Goal: Information Seeking & Learning: Find specific fact

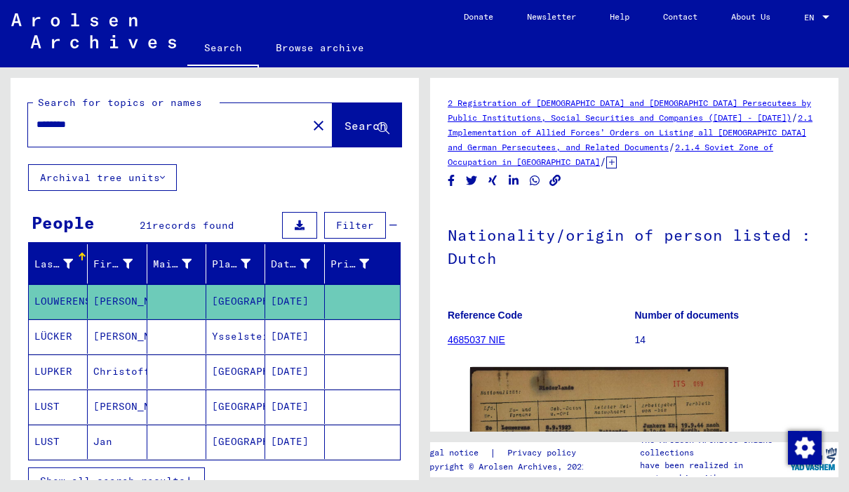
click at [310, 133] on mat-icon "close" at bounding box center [318, 125] width 17 height 17
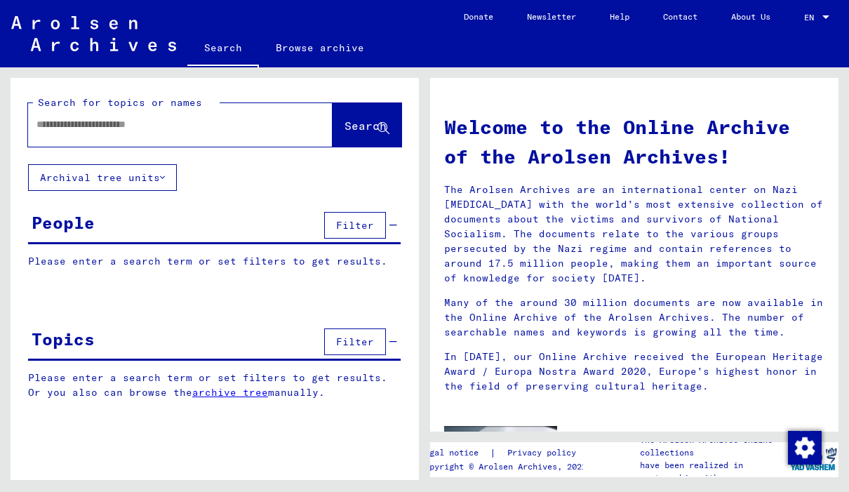
click at [156, 130] on input "text" at bounding box center [163, 124] width 254 height 15
type input "******"
click at [347, 121] on span "Search" at bounding box center [365, 126] width 42 height 14
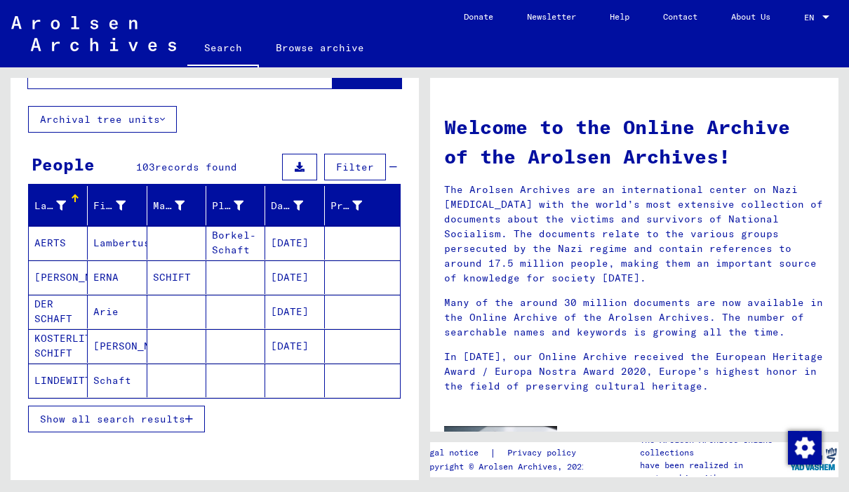
scroll to position [75, 0]
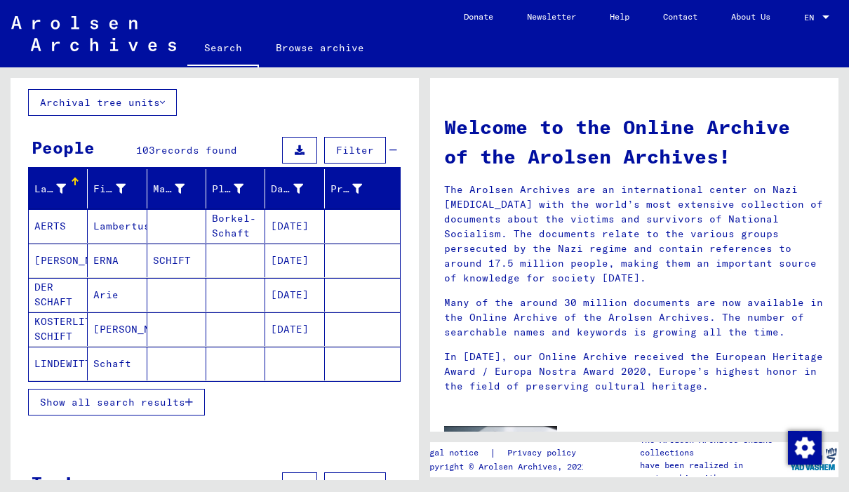
click at [88, 403] on span "Show all search results" at bounding box center [112, 402] width 145 height 13
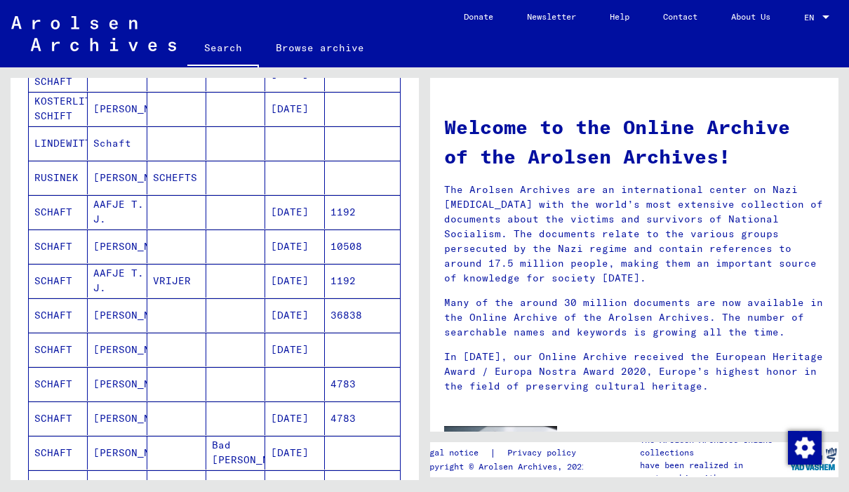
scroll to position [294, 0]
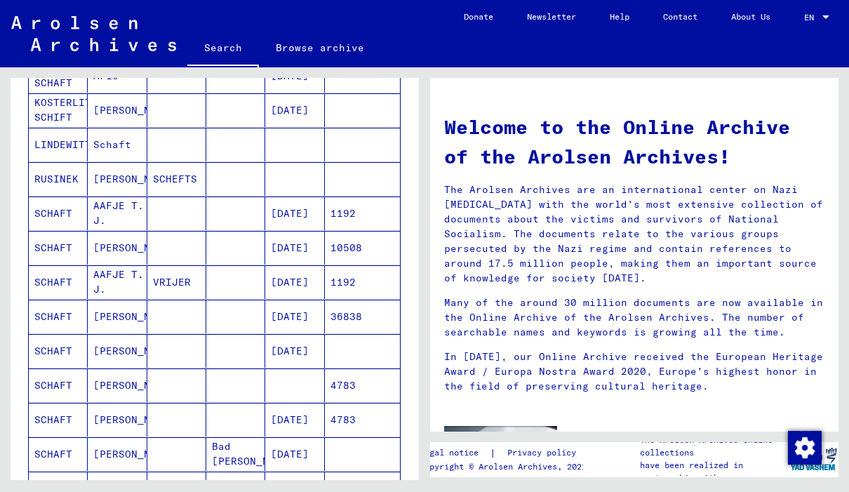
click at [113, 281] on mat-cell "AAFJE T. J." at bounding box center [117, 282] width 59 height 34
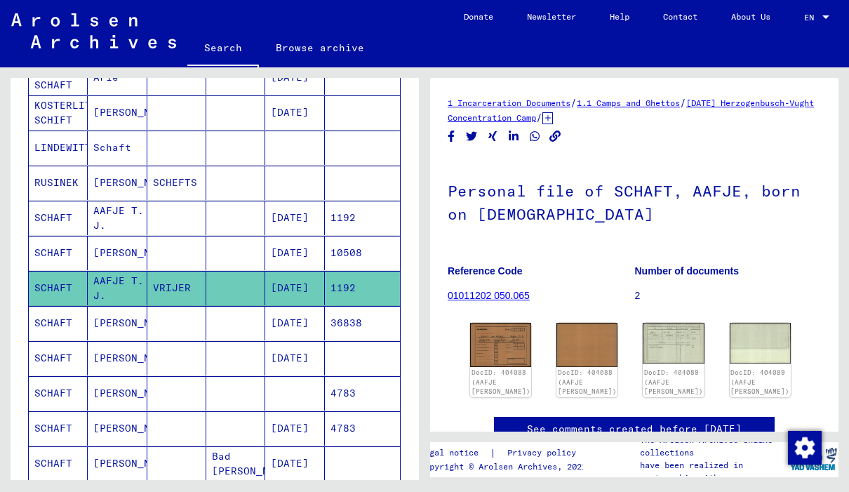
click at [492, 344] on img at bounding box center [500, 344] width 61 height 43
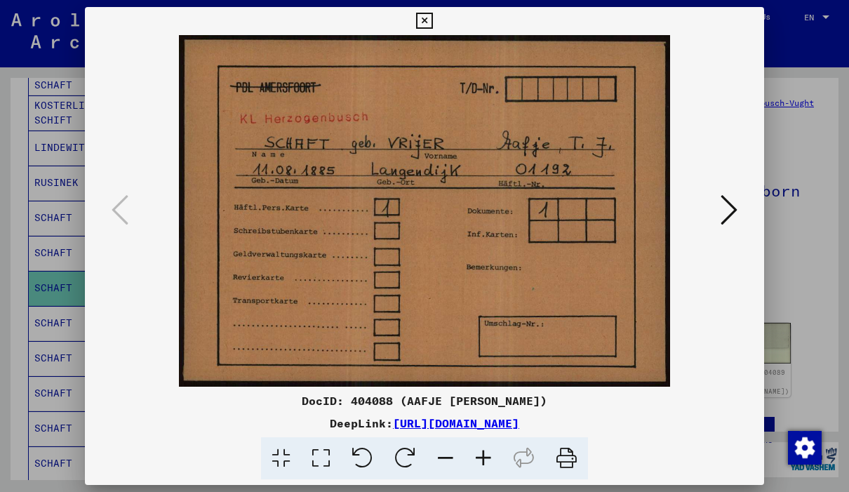
click at [736, 208] on icon at bounding box center [728, 210] width 17 height 34
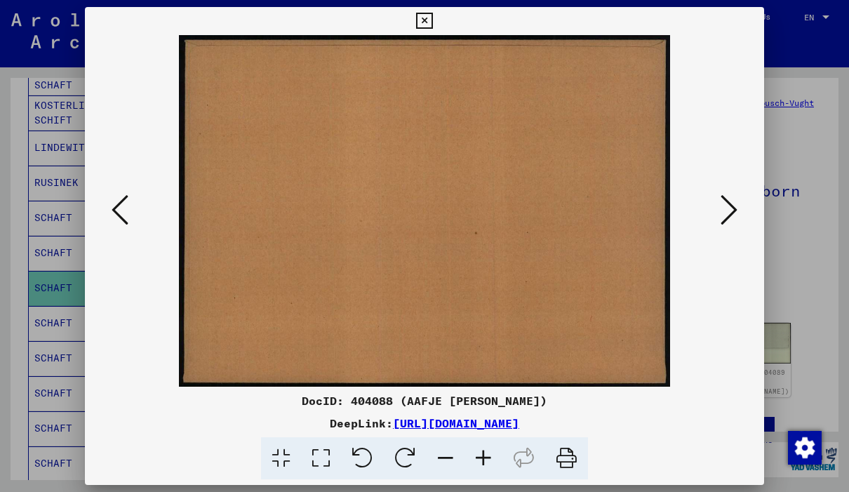
click at [103, 210] on div at bounding box center [424, 210] width 679 height 351
click at [123, 205] on icon at bounding box center [120, 210] width 17 height 34
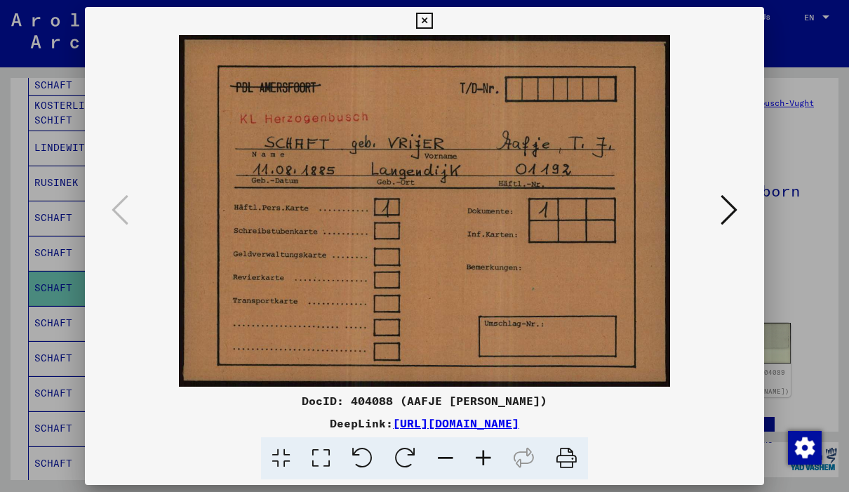
click at [725, 214] on icon at bounding box center [728, 210] width 17 height 34
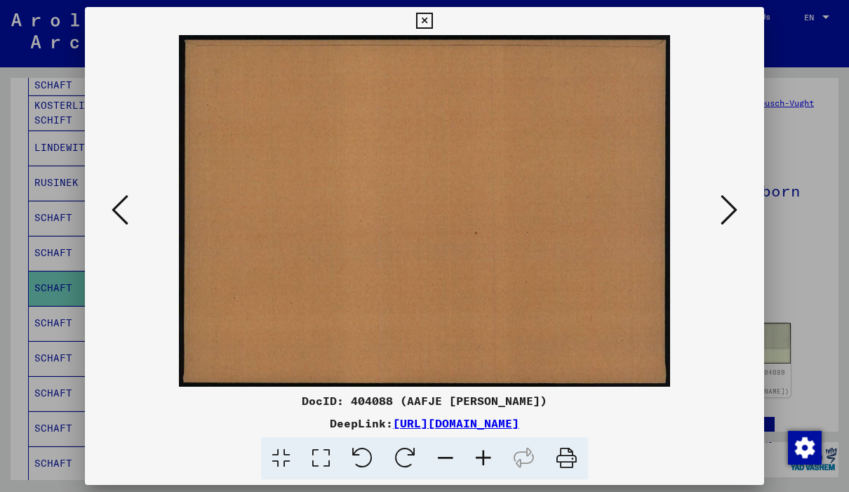
click at [732, 209] on icon at bounding box center [728, 210] width 17 height 34
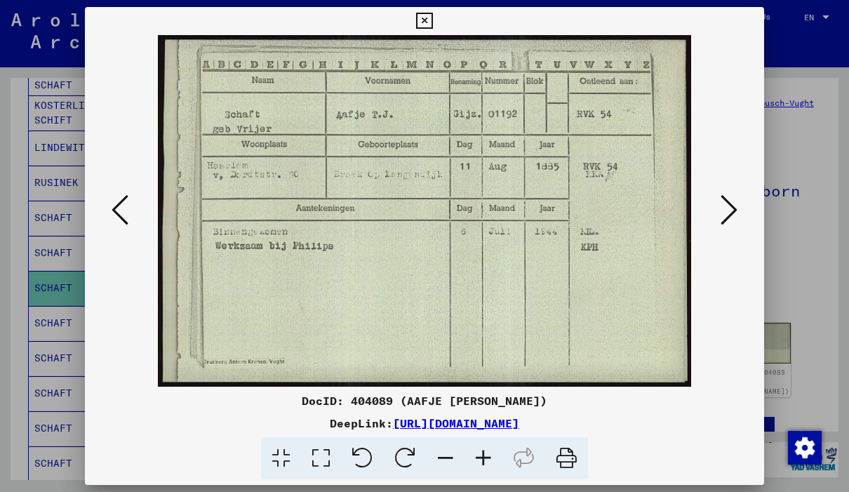
click at [733, 210] on icon at bounding box center [728, 210] width 17 height 34
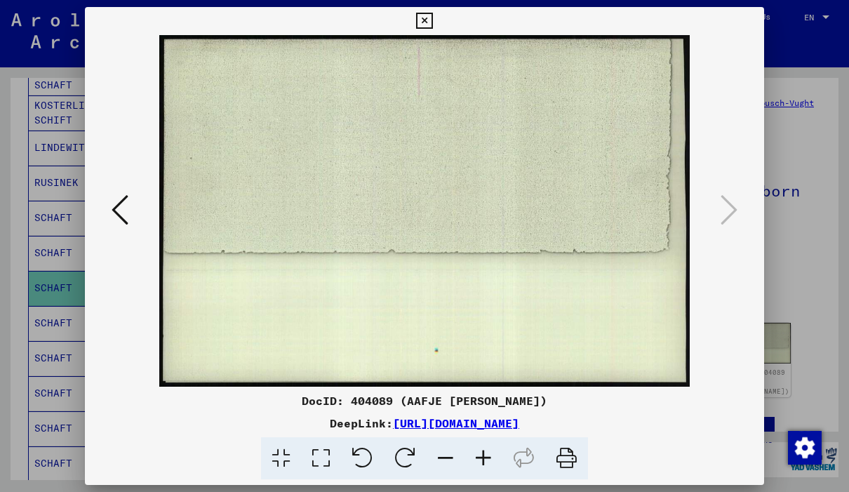
click at [432, 17] on icon at bounding box center [424, 21] width 16 height 17
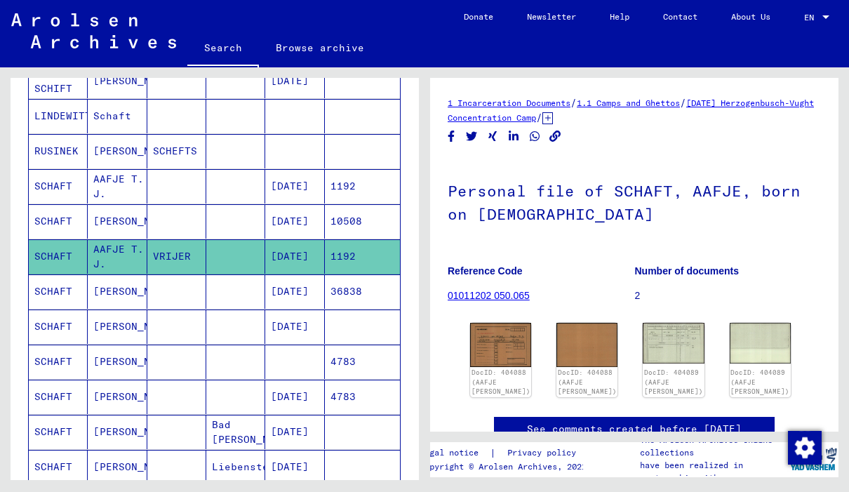
scroll to position [349, 0]
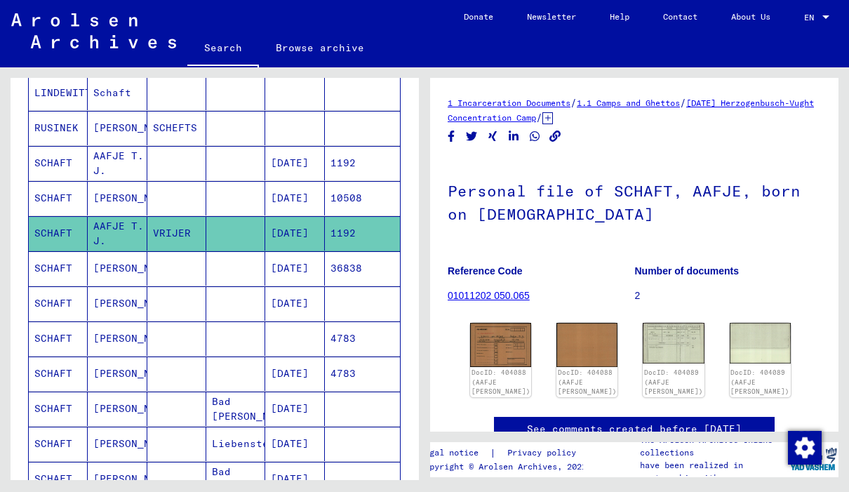
click at [49, 265] on mat-cell "SCHAFT" at bounding box center [58, 268] width 59 height 34
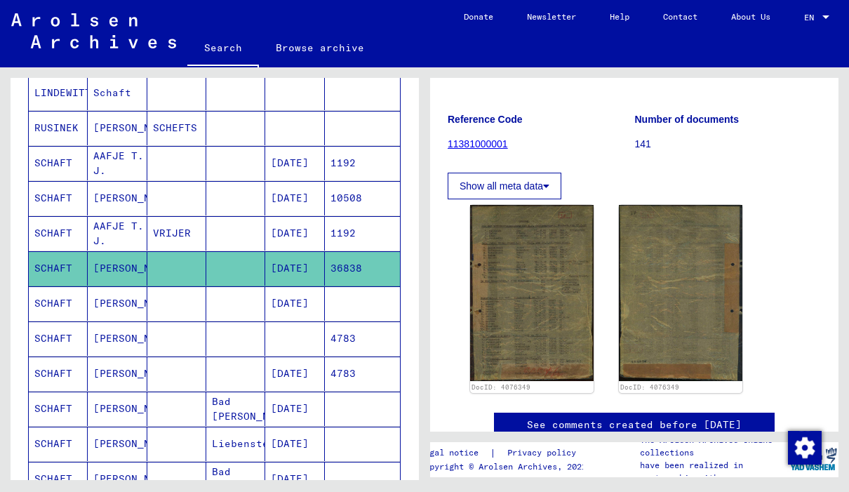
scroll to position [182, 0]
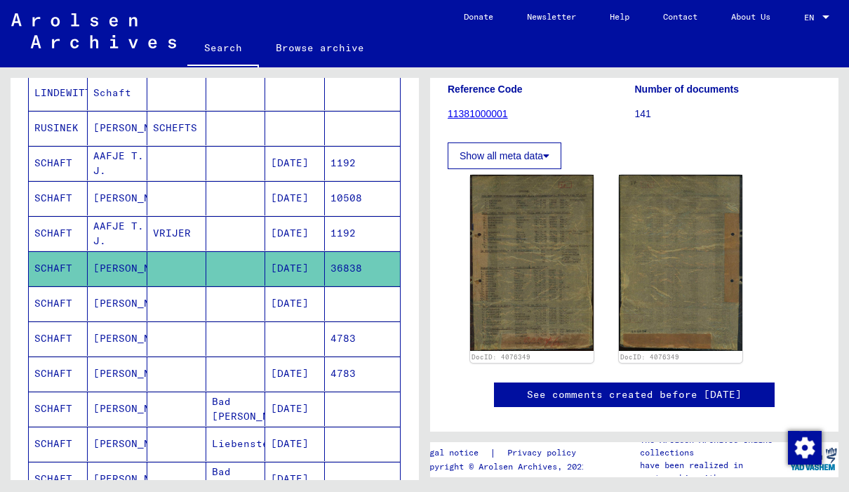
click at [532, 260] on img at bounding box center [531, 263] width 123 height 176
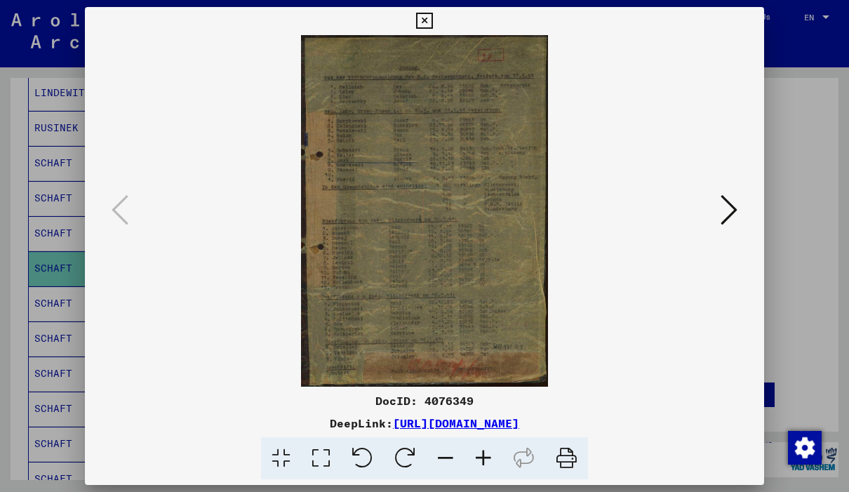
click at [734, 206] on icon at bounding box center [728, 210] width 17 height 34
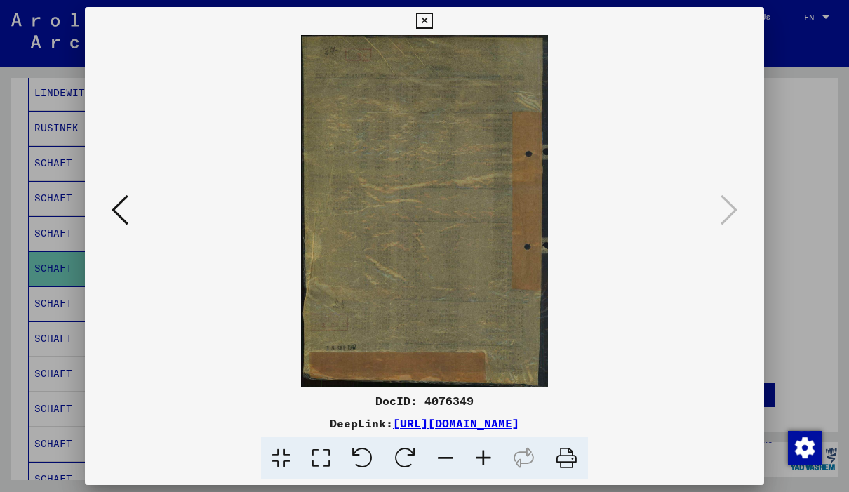
click at [436, 34] on button at bounding box center [424, 21] width 25 height 28
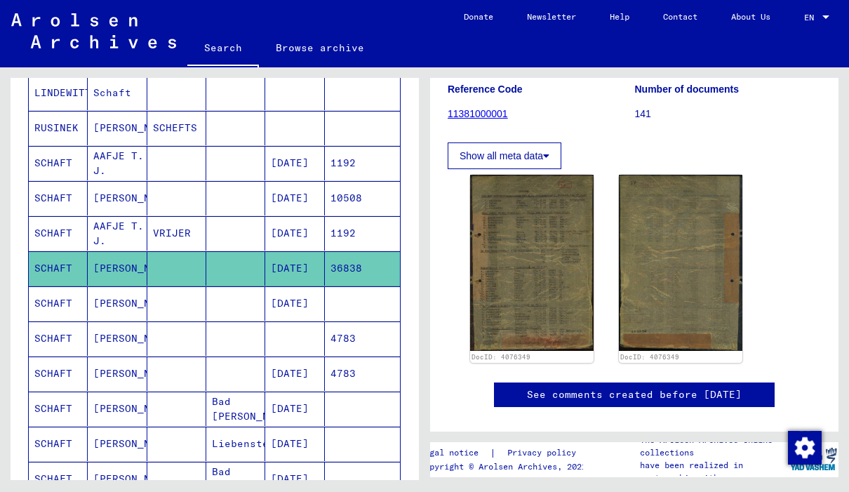
click at [79, 344] on mat-cell "SCHAFT" at bounding box center [58, 338] width 59 height 34
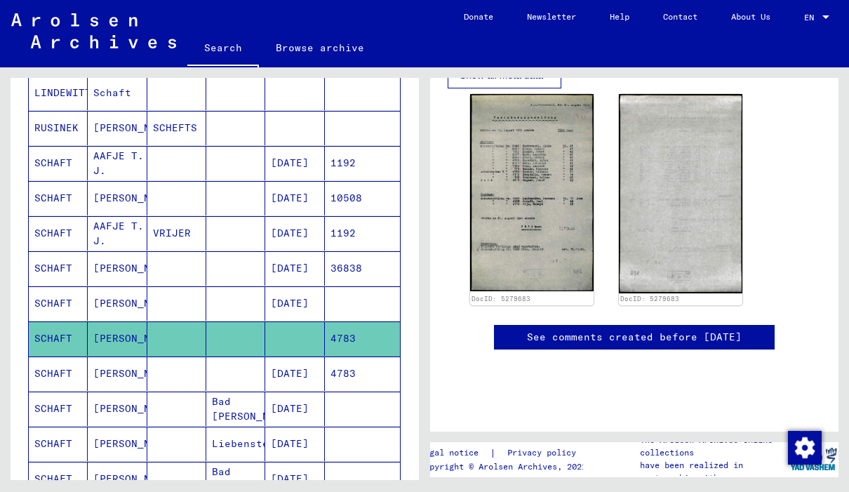
scroll to position [389, 0]
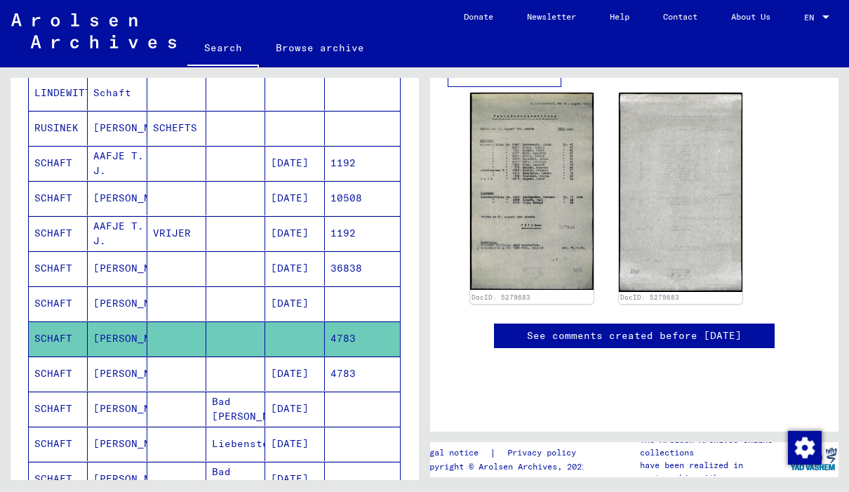
click at [562, 187] on img at bounding box center [531, 191] width 123 height 196
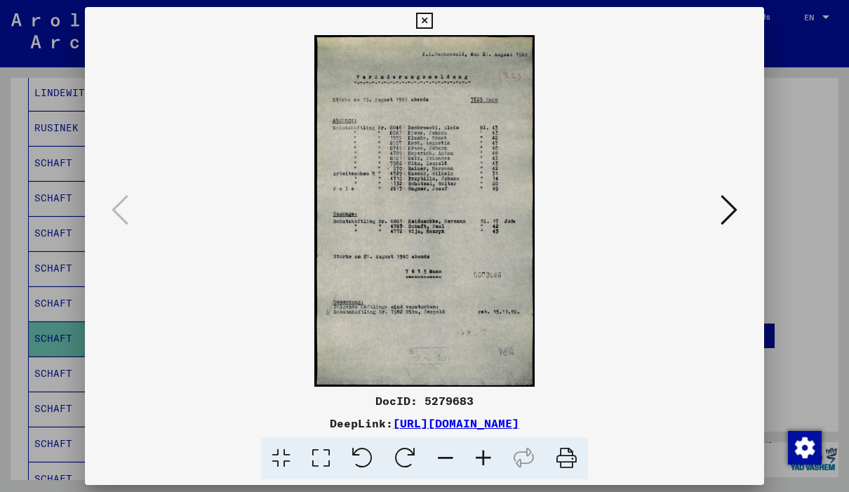
click at [730, 208] on icon at bounding box center [728, 210] width 17 height 34
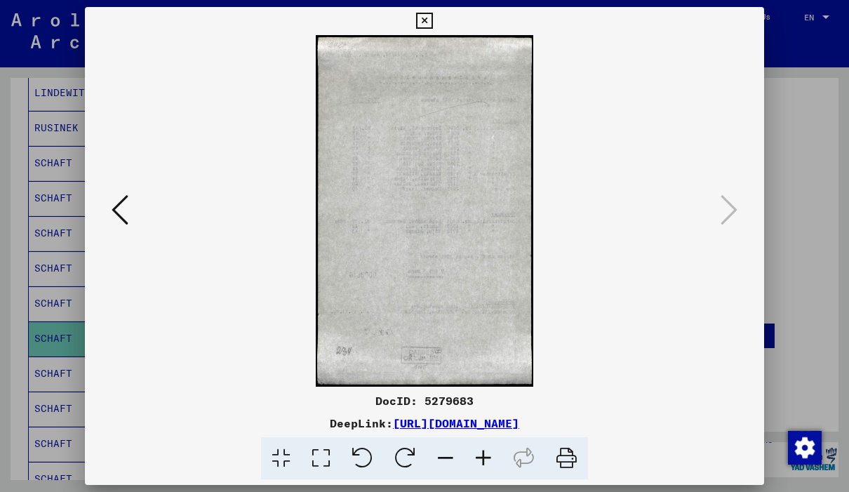
click at [432, 23] on icon at bounding box center [424, 21] width 16 height 17
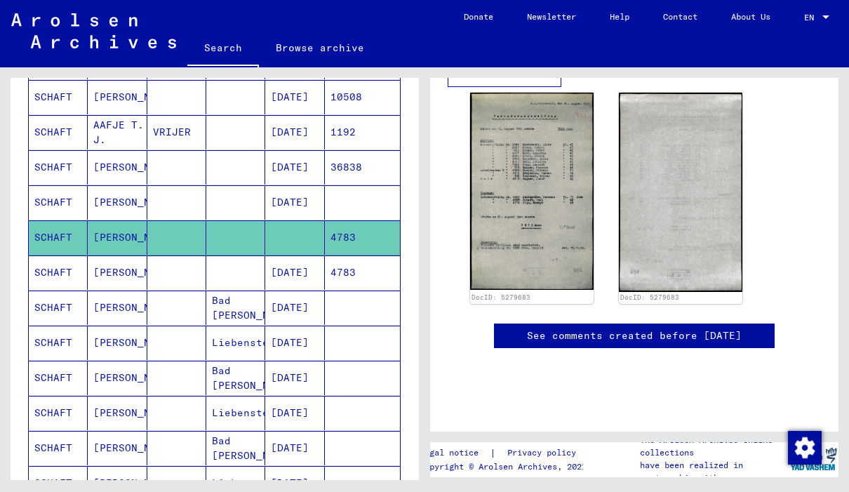
scroll to position [450, 0]
